Goal: Navigation & Orientation: Find specific page/section

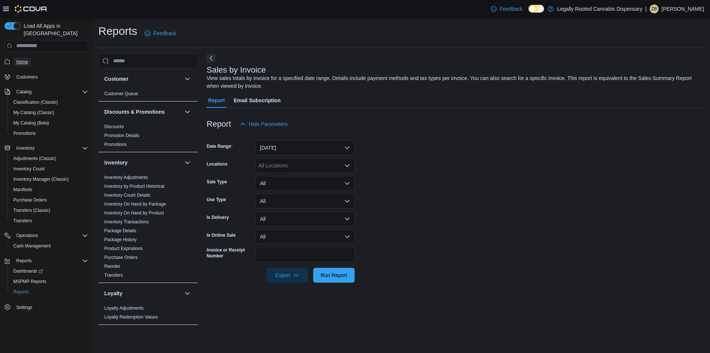
click at [25, 59] on span "Home" at bounding box center [22, 62] width 12 height 6
